Goal: Task Accomplishment & Management: Manage account settings

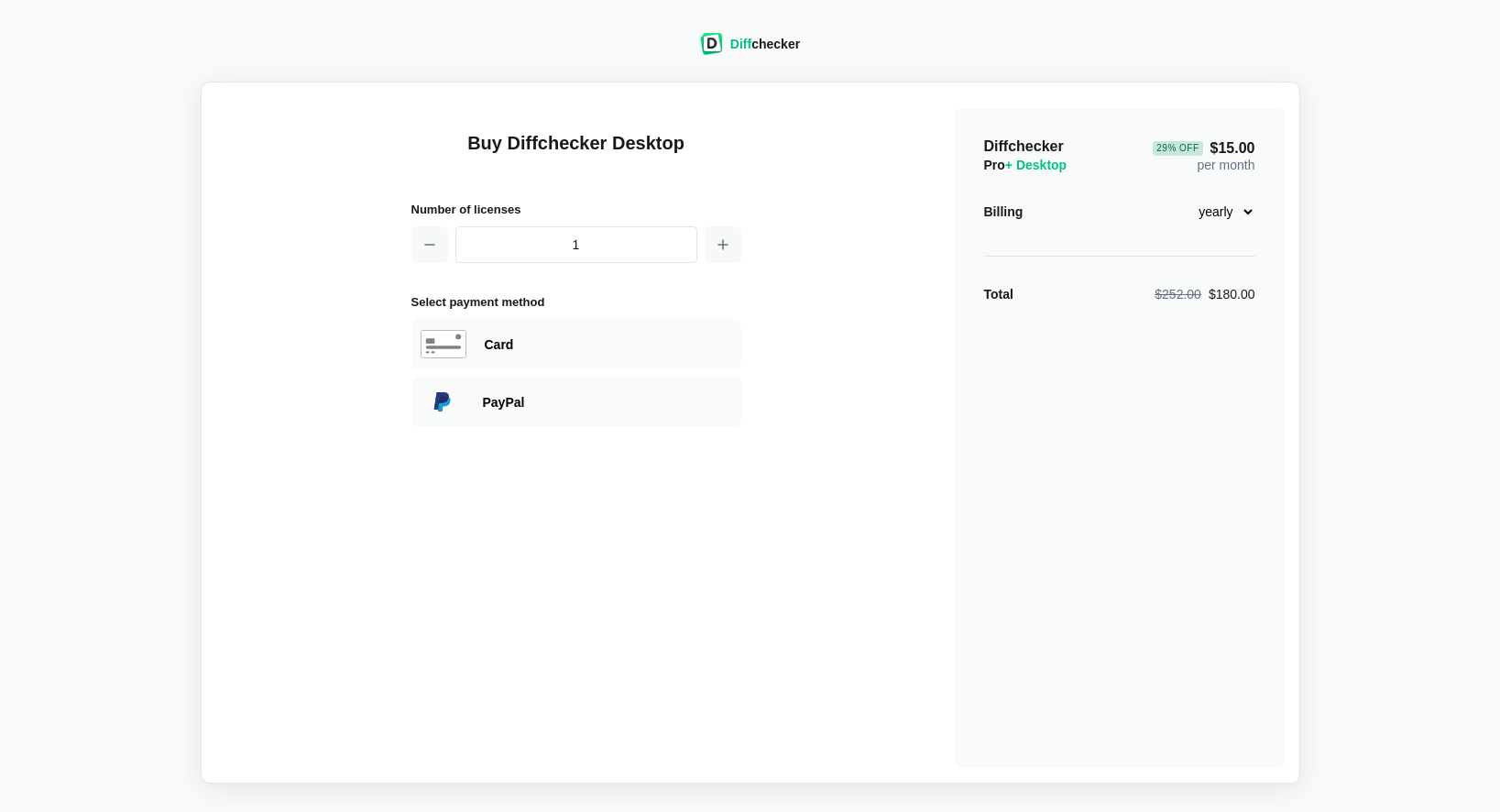
click at [766, 43] on div "Diff checker" at bounding box center [765, 43] width 70 height 19
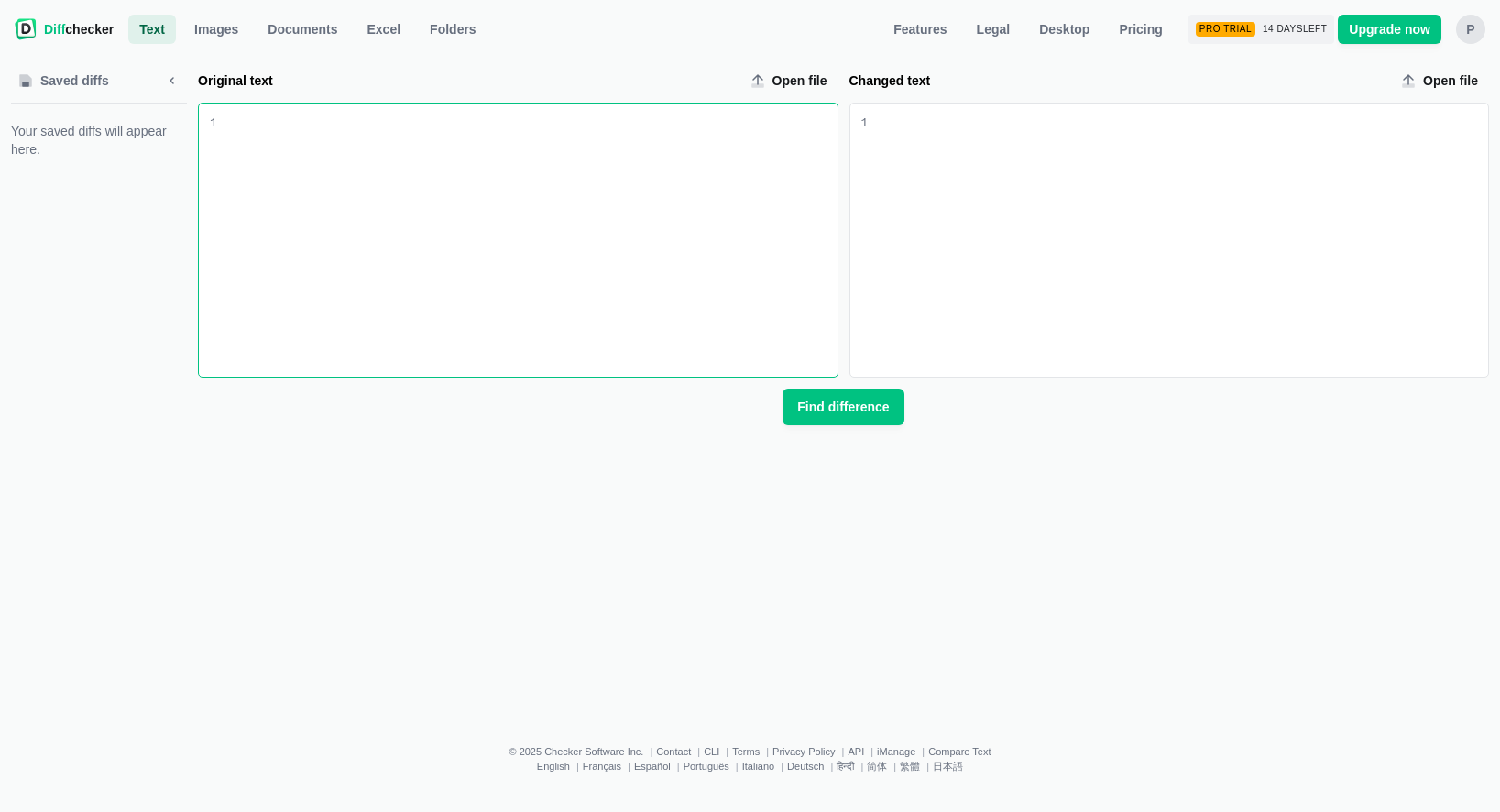
click at [1473, 44] on nav "Diff checker Text Text Images Documents Excel Folders Features Legal Desktop Pr…" at bounding box center [750, 28] width 1478 height 36
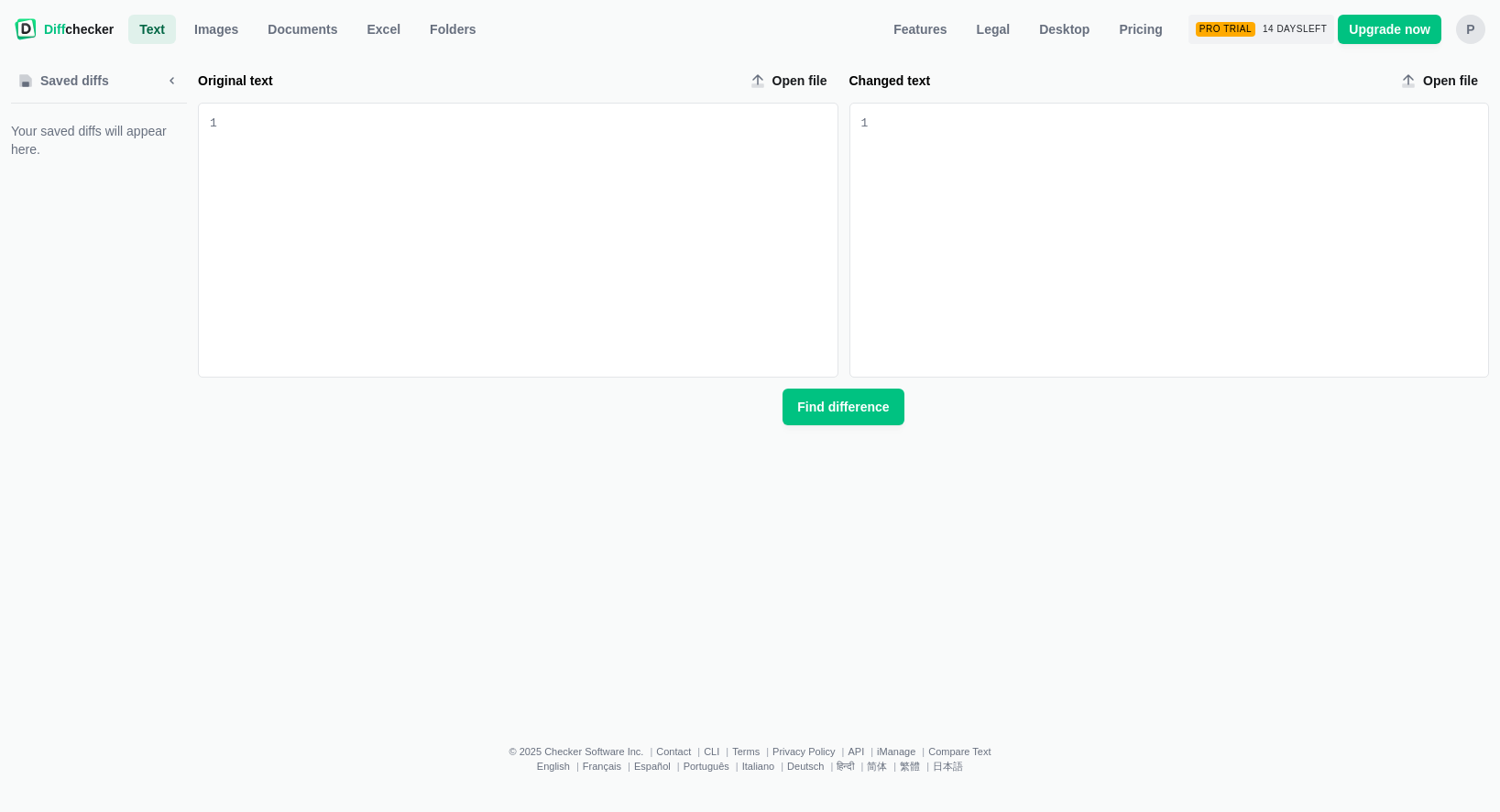
click at [1472, 38] on div "P" at bounding box center [1472, 29] width 29 height 29
click at [1407, 132] on link "Account Settings" at bounding box center [1399, 124] width 157 height 29
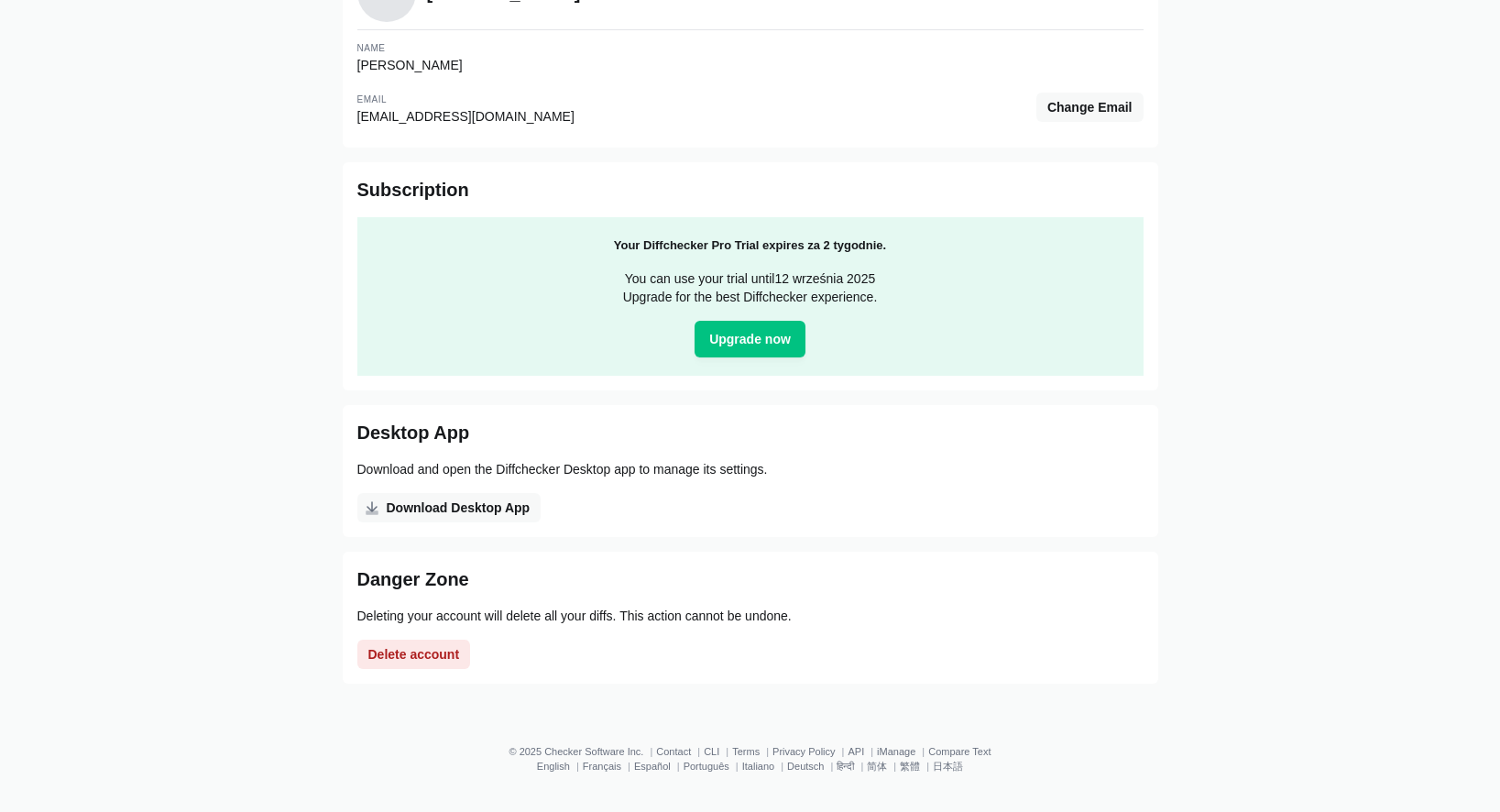
scroll to position [150, 0]
click at [439, 646] on span "Delete account" at bounding box center [414, 654] width 99 height 19
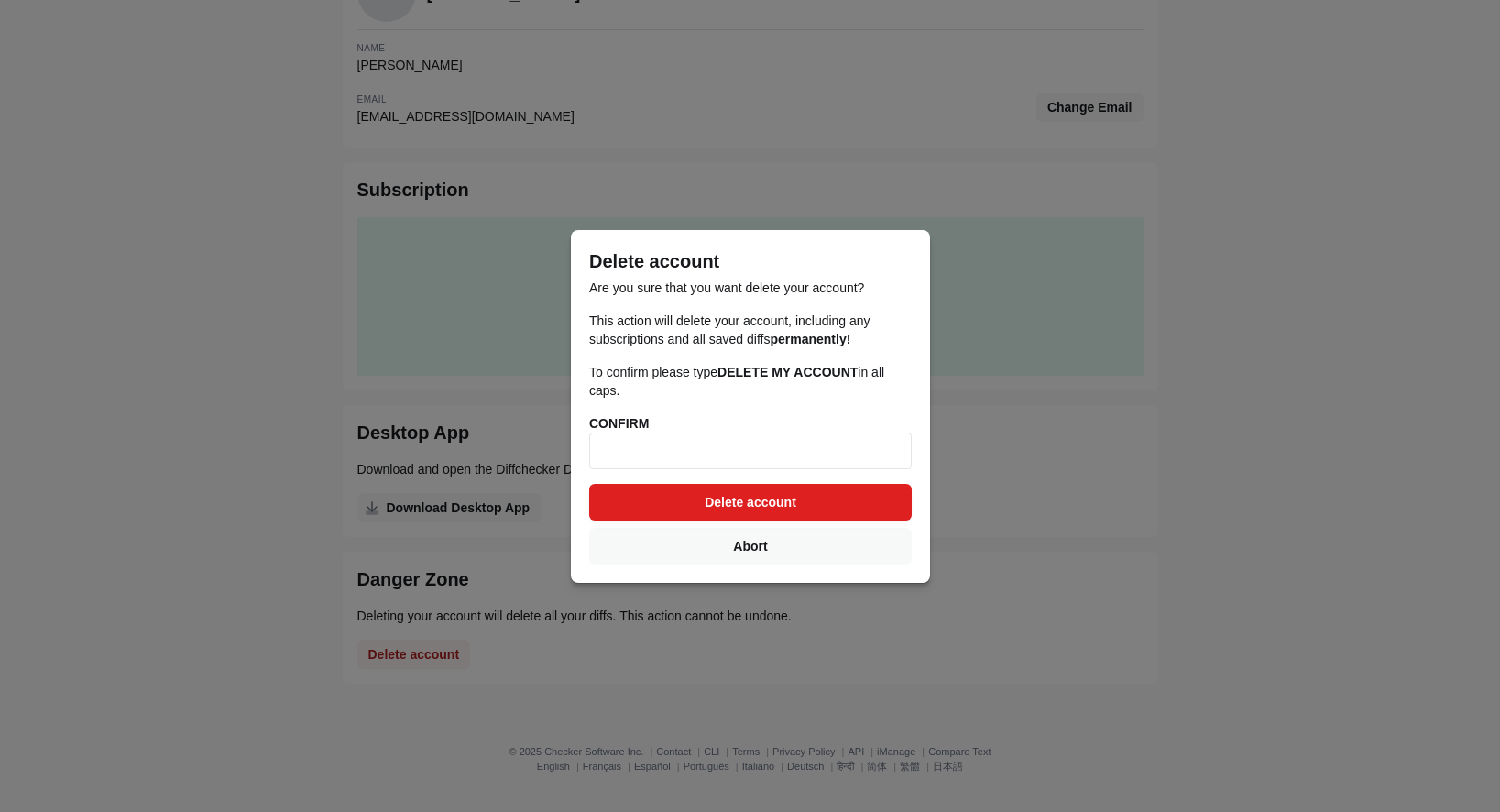
click at [707, 489] on button "Delete account" at bounding box center [750, 502] width 322 height 36
click at [731, 498] on span "Delete account" at bounding box center [750, 502] width 99 height 19
click at [692, 438] on input at bounding box center [750, 450] width 322 height 36
drag, startPoint x: 692, startPoint y: 432, endPoint x: 693, endPoint y: 506, distance: 74.0
click at [693, 506] on button "Delete account" at bounding box center [750, 502] width 322 height 36
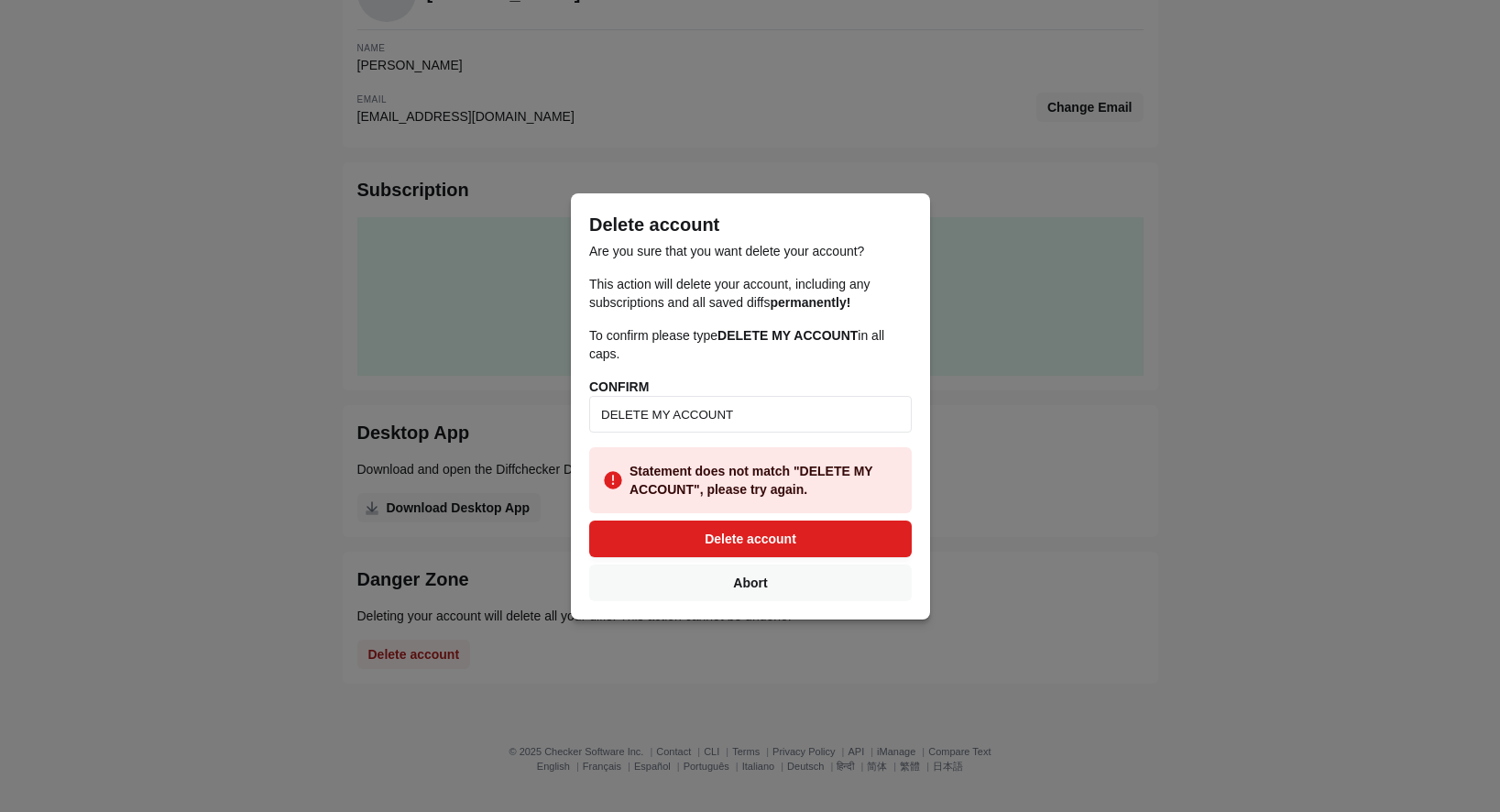
click at [705, 535] on span "Delete account" at bounding box center [750, 538] width 99 height 19
click at [762, 416] on input "DELETE MY ACCOUNT" at bounding box center [750, 413] width 322 height 36
type input "DELETE MY ACCOUNT"
click at [809, 541] on button "Delete account" at bounding box center [750, 538] width 322 height 36
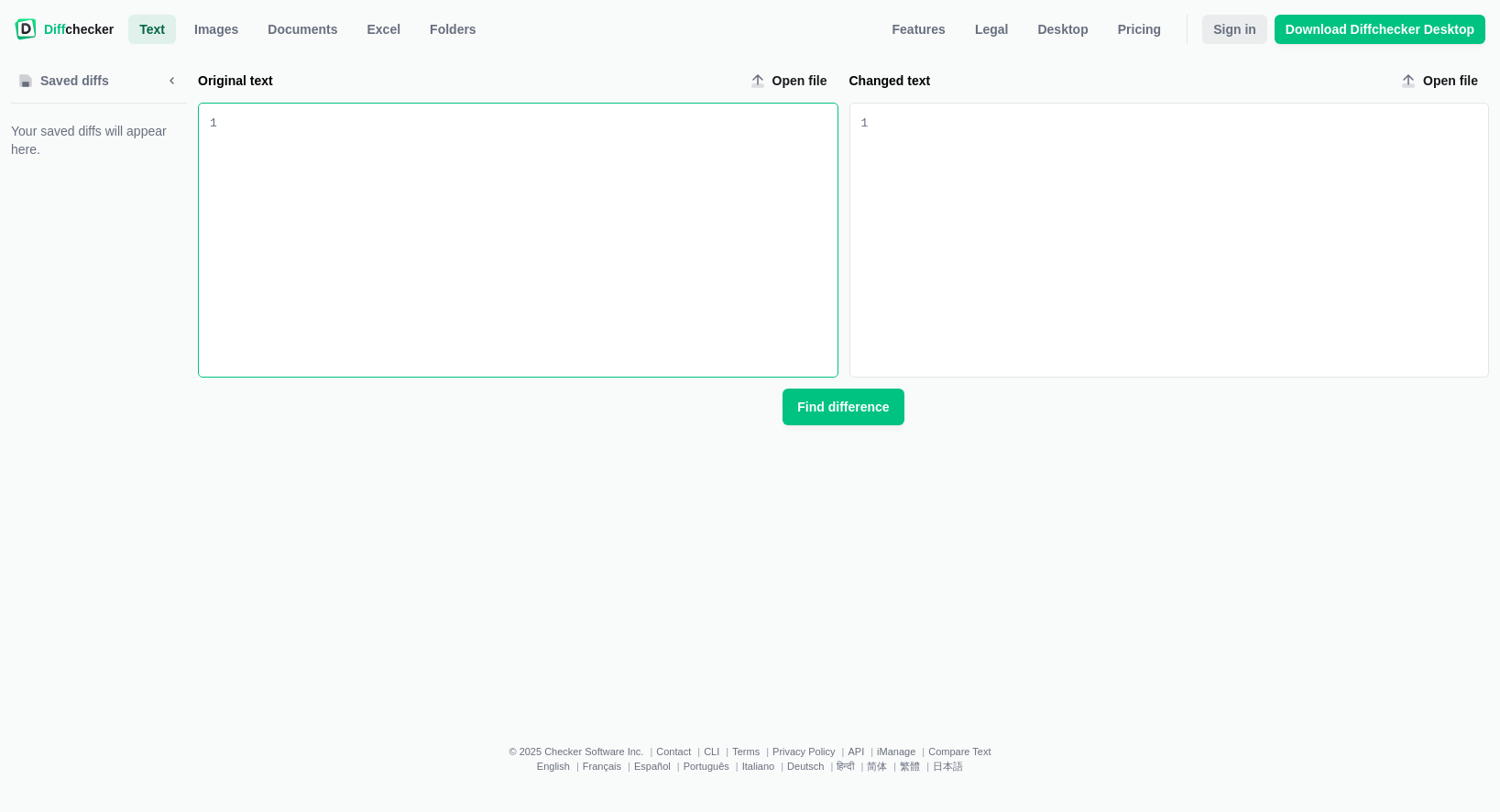
click at [1231, 31] on span "Sign in" at bounding box center [1235, 29] width 50 height 19
